Goal: Task Accomplishment & Management: Manage account settings

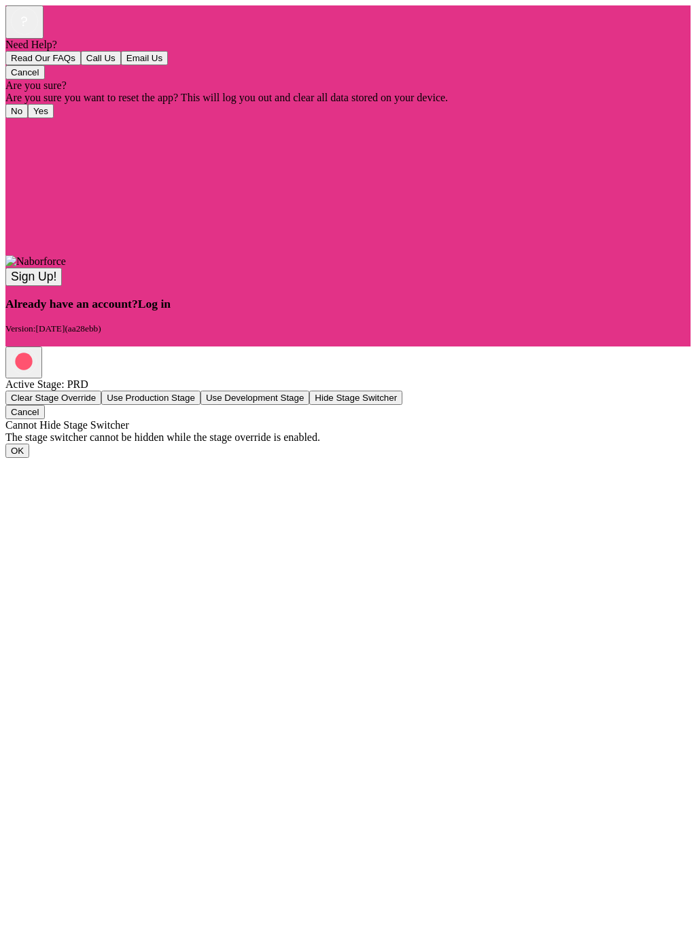
click at [171, 311] on span "Log in" at bounding box center [154, 304] width 33 height 14
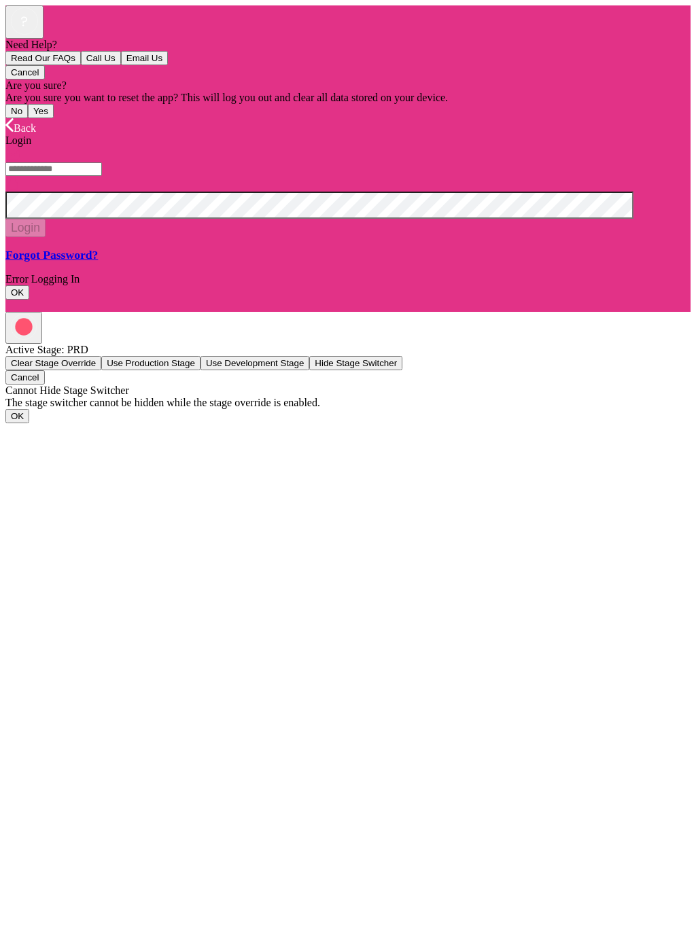
click at [84, 176] on input "text" at bounding box center [53, 169] width 97 height 14
type input "**********"
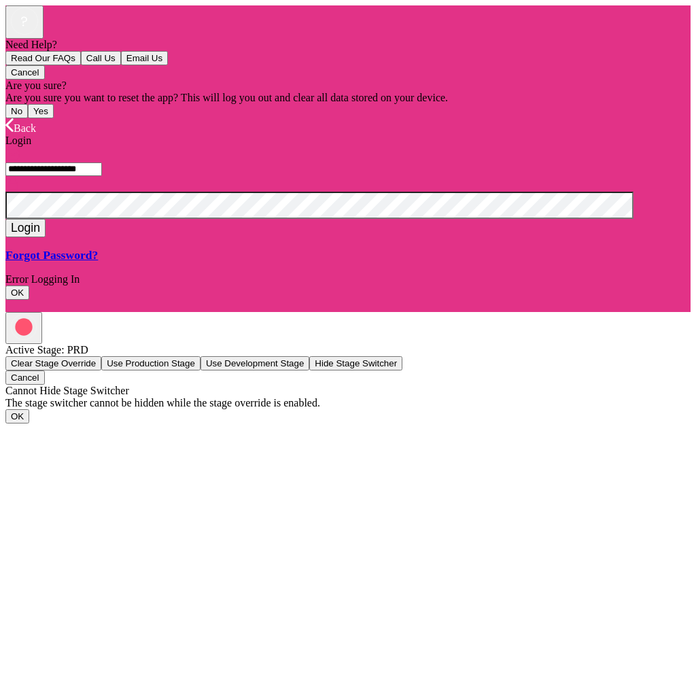
click at [46, 237] on button "Login" at bounding box center [25, 228] width 40 height 18
